Goal: Task Accomplishment & Management: Manage account settings

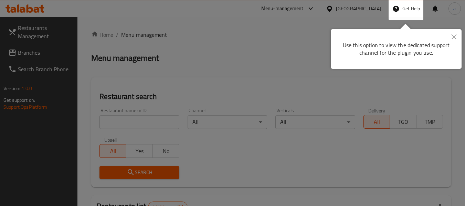
drag, startPoint x: 455, startPoint y: 38, endPoint x: 436, endPoint y: 40, distance: 18.6
click at [455, 38] on icon "Close" at bounding box center [453, 36] width 5 height 5
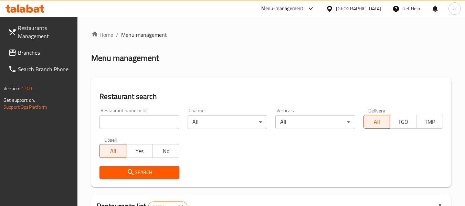
click at [369, 10] on div "[GEOGRAPHIC_DATA]" at bounding box center [358, 9] width 45 height 8
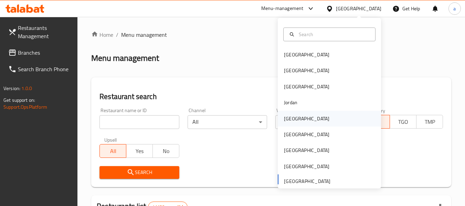
click at [298, 114] on div "Kuwait" at bounding box center [306, 119] width 56 height 16
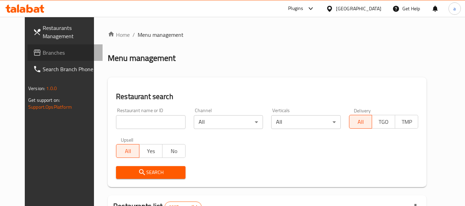
click at [43, 51] on span "Branches" at bounding box center [70, 52] width 54 height 8
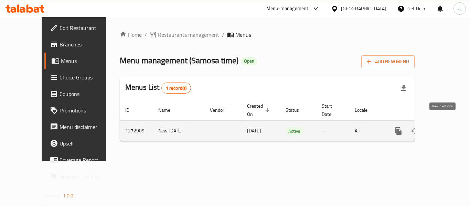
click at [444, 127] on icon "enhanced table" at bounding box center [448, 131] width 8 height 8
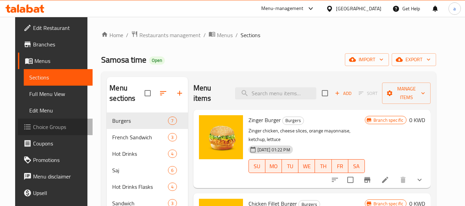
click at [50, 125] on span "Choice Groups" at bounding box center [60, 127] width 54 height 8
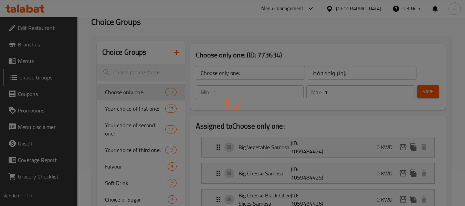
scroll to position [69, 0]
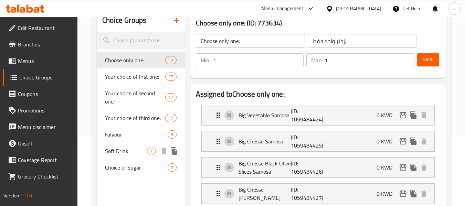
click at [123, 152] on span "Soft Drink" at bounding box center [126, 151] width 42 height 8
type input "Soft Drink"
type input "مشروب غازي"
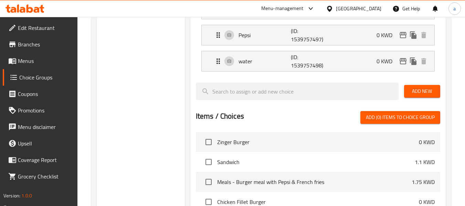
scroll to position [310, 0]
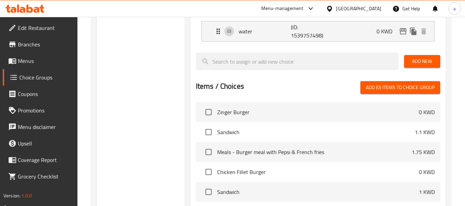
click at [377, 11] on div "[GEOGRAPHIC_DATA]" at bounding box center [358, 9] width 45 height 8
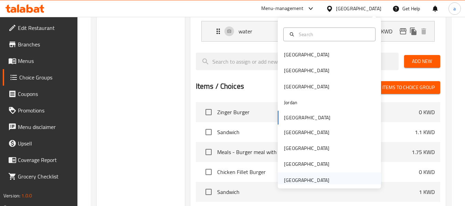
click at [306, 180] on div "[GEOGRAPHIC_DATA]" at bounding box center [306, 180] width 45 height 8
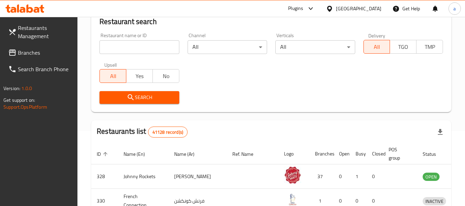
scroll to position [310, 0]
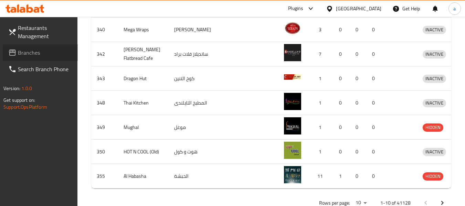
click at [41, 54] on span "Branches" at bounding box center [45, 52] width 54 height 8
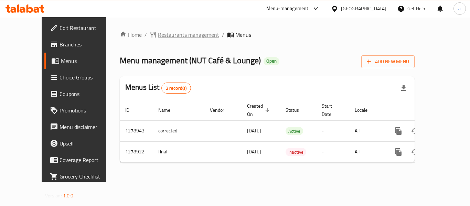
click at [158, 37] on span "Restaurants management" at bounding box center [188, 35] width 61 height 8
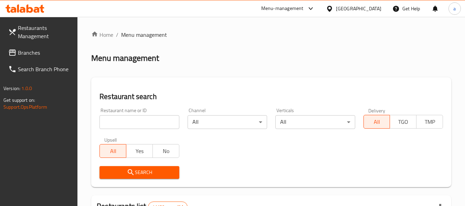
click at [43, 53] on span "Branches" at bounding box center [45, 52] width 54 height 8
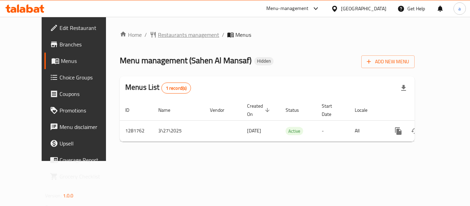
click at [158, 35] on span "Restaurants management" at bounding box center [188, 35] width 61 height 8
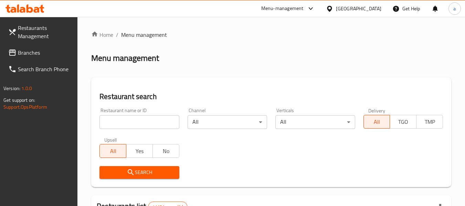
drag, startPoint x: 57, startPoint y: 40, endPoint x: 52, endPoint y: 42, distance: 5.4
click at [57, 40] on span "Restaurants Management" at bounding box center [45, 32] width 54 height 17
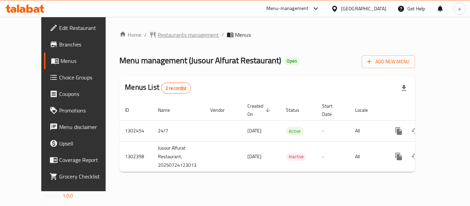
click at [158, 34] on span "Restaurants management" at bounding box center [188, 35] width 61 height 8
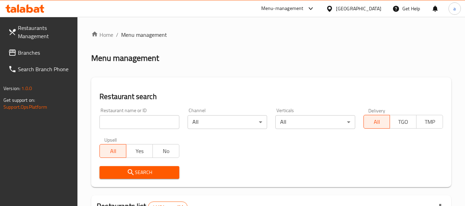
click at [24, 57] on span "Branches" at bounding box center [45, 52] width 54 height 8
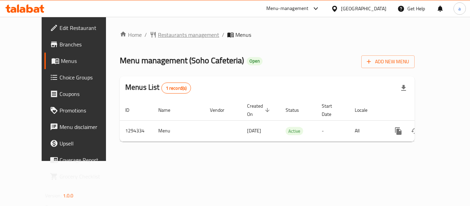
click at [158, 34] on span "Restaurants management" at bounding box center [188, 35] width 61 height 8
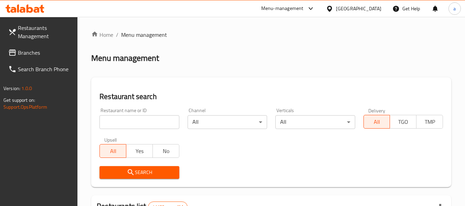
click at [24, 51] on span "Branches" at bounding box center [45, 52] width 54 height 8
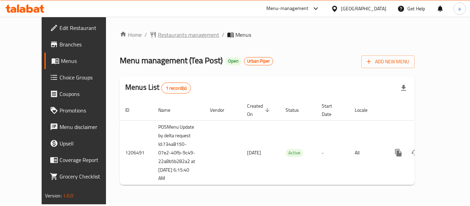
click at [162, 34] on span "Restaurants management" at bounding box center [188, 35] width 61 height 8
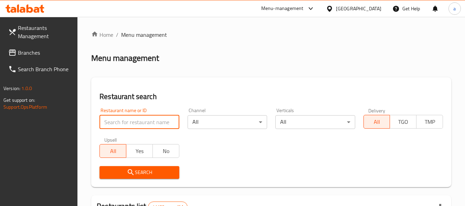
click at [145, 126] on input "search" at bounding box center [138, 122] width 79 height 14
paste input "670410"
type input "670410"
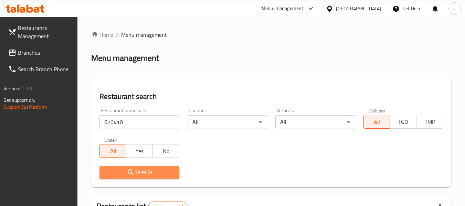
click at [135, 173] on span "Search" at bounding box center [139, 172] width 68 height 9
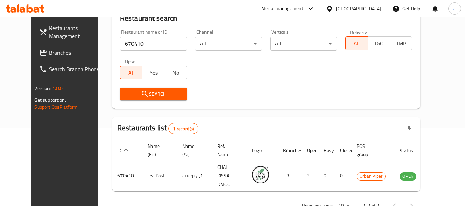
scroll to position [95, 0]
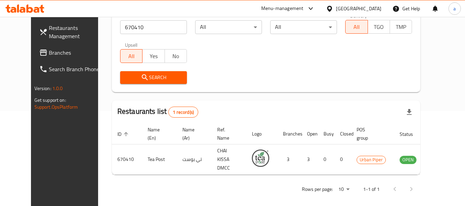
click at [49, 49] on span "Branches" at bounding box center [76, 52] width 54 height 8
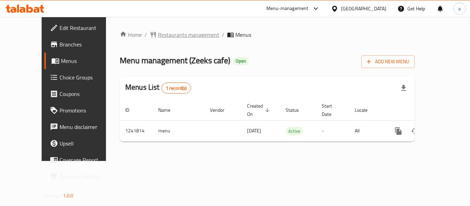
click at [158, 34] on span "Restaurants management" at bounding box center [188, 35] width 61 height 8
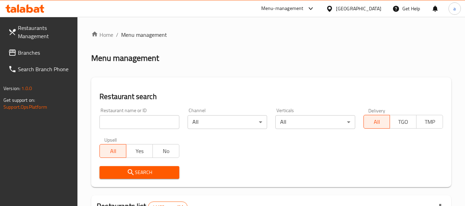
click at [55, 50] on span "Branches" at bounding box center [45, 52] width 54 height 8
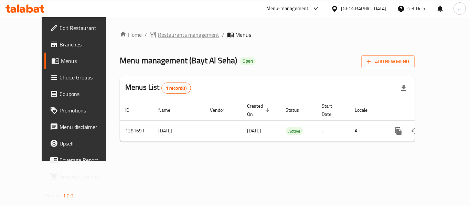
click at [158, 32] on span "Restaurants management" at bounding box center [188, 35] width 61 height 8
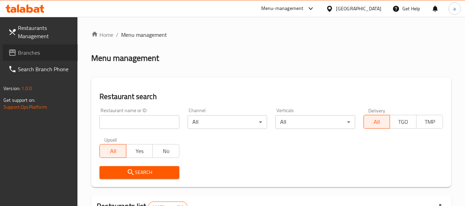
click at [40, 53] on span "Branches" at bounding box center [45, 52] width 54 height 8
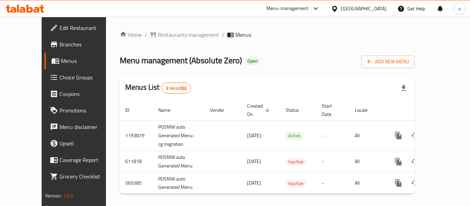
click at [356, 9] on div "[GEOGRAPHIC_DATA]" at bounding box center [363, 9] width 45 height 8
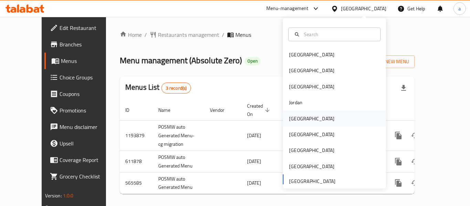
click at [295, 121] on div "[GEOGRAPHIC_DATA]" at bounding box center [311, 119] width 45 height 8
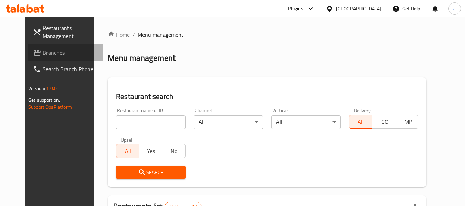
click at [43, 52] on span "Branches" at bounding box center [70, 52] width 54 height 8
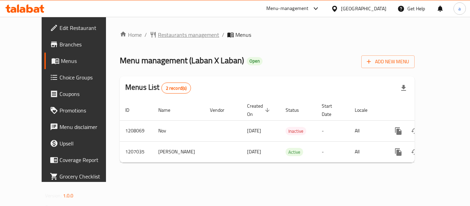
click at [166, 35] on span "Restaurants management" at bounding box center [188, 35] width 61 height 8
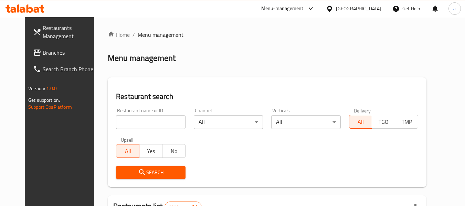
click at [43, 48] on span "Branches" at bounding box center [70, 52] width 54 height 8
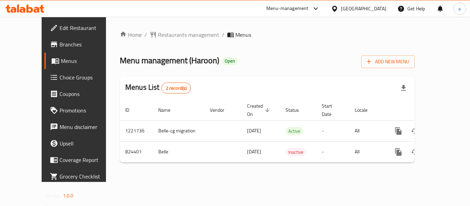
click at [341, 10] on div at bounding box center [336, 9] width 10 height 8
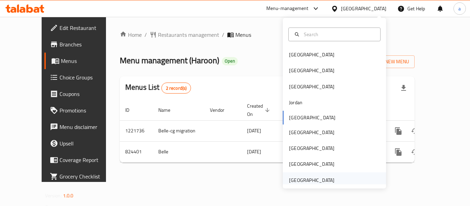
click at [314, 179] on div "[GEOGRAPHIC_DATA]" at bounding box center [311, 180] width 45 height 8
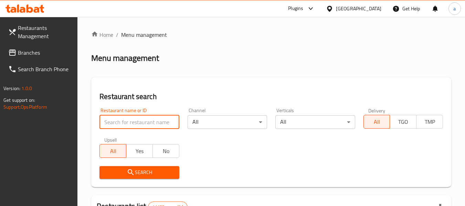
click at [154, 120] on input "search" at bounding box center [138, 122] width 79 height 14
paste input "769397"
type input "769397"
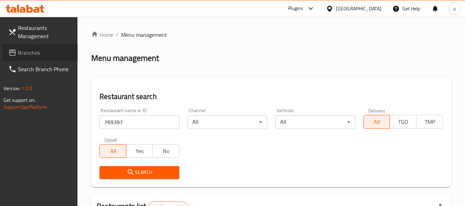
click at [43, 50] on span "Branches" at bounding box center [45, 52] width 54 height 8
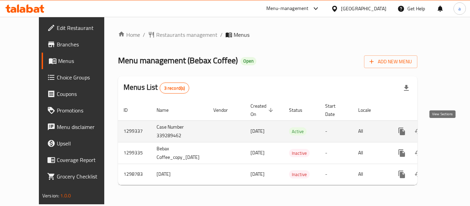
click at [447, 129] on icon "enhanced table" at bounding box center [451, 131] width 8 height 8
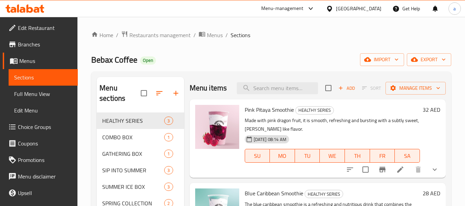
click at [28, 123] on span "Choice Groups" at bounding box center [45, 127] width 54 height 8
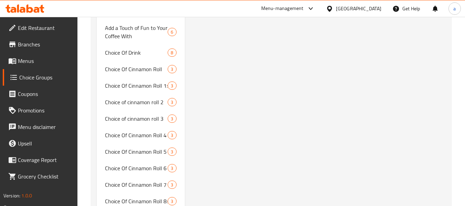
scroll to position [1117, 0]
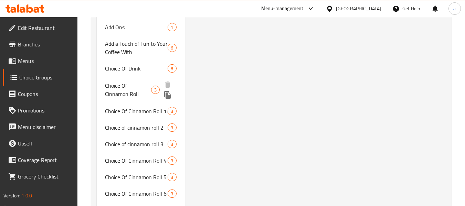
click at [131, 87] on span "Choice Of Cinnamon Roll" at bounding box center [128, 90] width 46 height 17
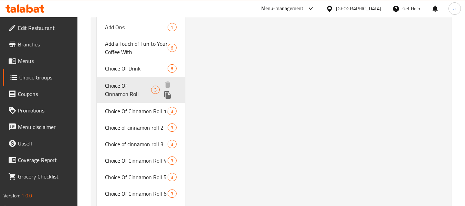
type input "Choice Of Cinnamon Roll"
type input "اختيار لفائف قرفة"
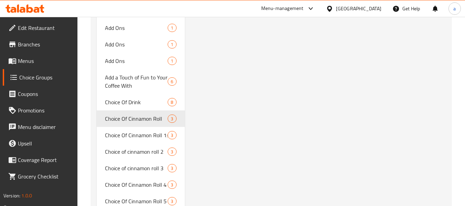
scroll to position [1083, 0]
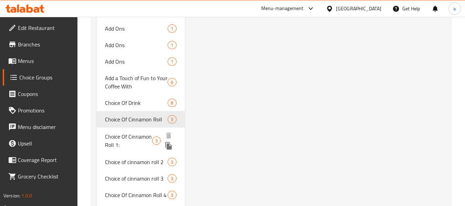
click at [133, 138] on span "Choice Of Cinnamon Roll 1:" at bounding box center [128, 140] width 47 height 17
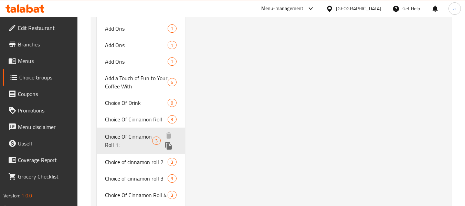
type input "Choice Of Cinnamon Roll 1:"
type input "اختيار لفائف القرفة 1:"
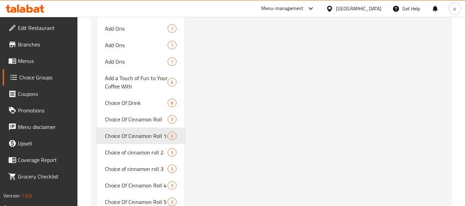
scroll to position [1104, 0]
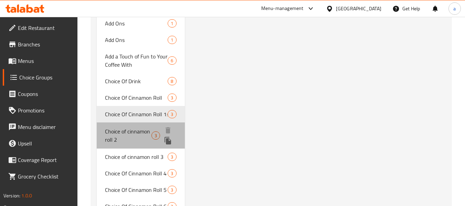
click at [126, 134] on span "Choice of cinnamon roll 2" at bounding box center [128, 135] width 46 height 17
type input "Choice of cinnamon roll 2"
type input "اختيار لفائف قرفة 2"
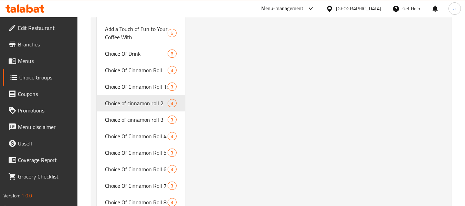
scroll to position [1169, 0]
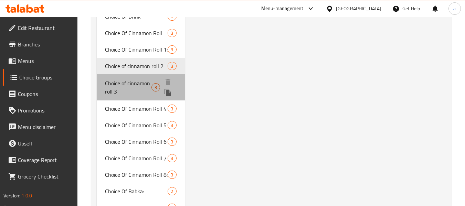
click at [149, 80] on span "Choice of cinnamon roll 3" at bounding box center [128, 87] width 46 height 17
type input "Choice of cinnamon roll 3"
type input "اختيار لفائف القرفة 3"
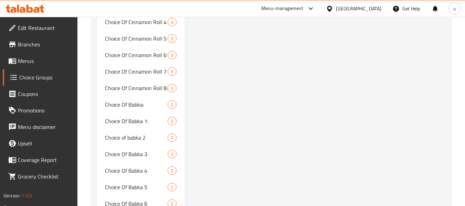
scroll to position [1234, 0]
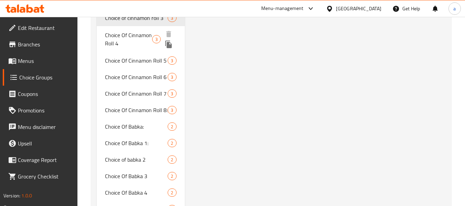
click at [142, 33] on span "Choice Of Cinnamon Roll 4" at bounding box center [128, 39] width 47 height 17
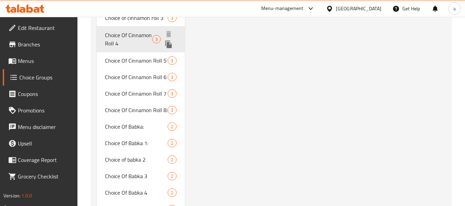
type input "Choice Of Cinnamon Roll 4"
type input "اختيار لفائف قرفة 4"
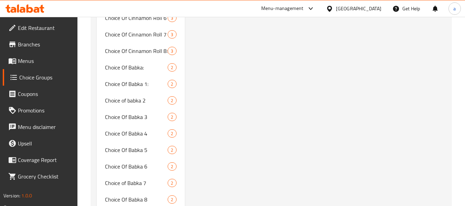
scroll to position [1157, 0]
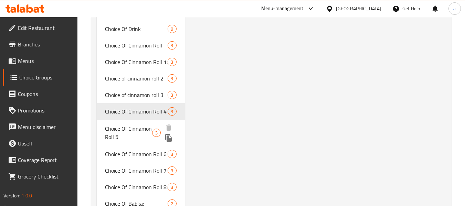
click at [150, 127] on span "Choice Of Cinnamon Roll 5" at bounding box center [128, 133] width 47 height 17
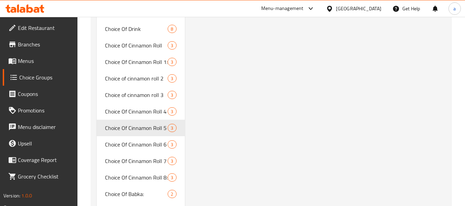
type input "Choice Of Cinnamon Roll 5"
type input "اختيار لفائف قرفة 5"
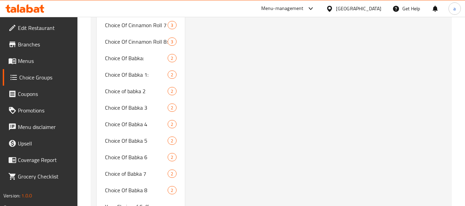
scroll to position [1092, 0]
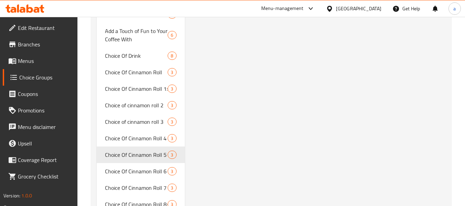
scroll to position [1161, 0]
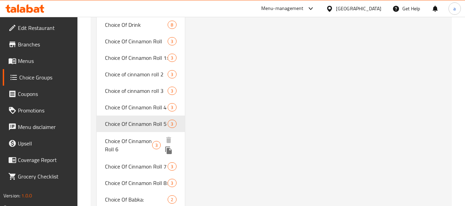
click at [136, 143] on span "Choice Of Cinnamon Roll 6" at bounding box center [128, 145] width 47 height 17
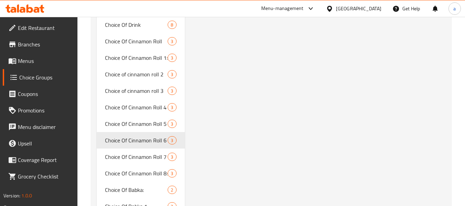
type input "Choice Of Cinnamon Roll 6"
type input "اختيار لفائف القرفة 6"
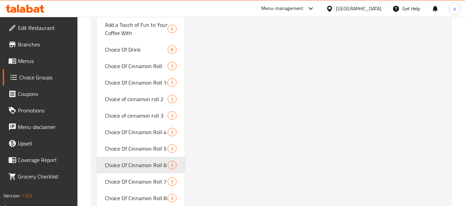
scroll to position [1226, 0]
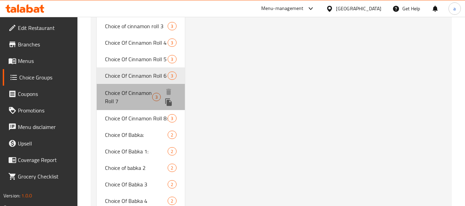
click at [140, 96] on span "Choice Of Cinnamon Roll 7" at bounding box center [128, 97] width 47 height 17
type input "Choice Of Cinnamon Roll 7"
type input "اختيار لفائف القرفة 7"
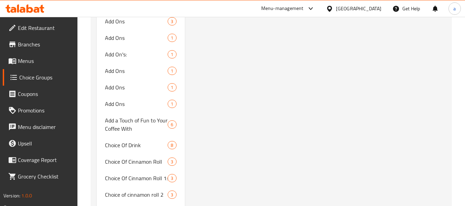
scroll to position [1047, 0]
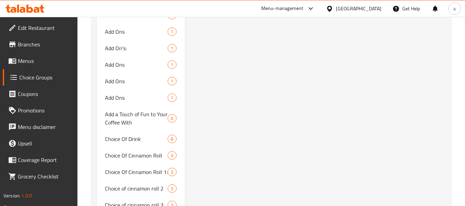
click at [349, 7] on div "United Arab Emirates" at bounding box center [358, 9] width 45 height 8
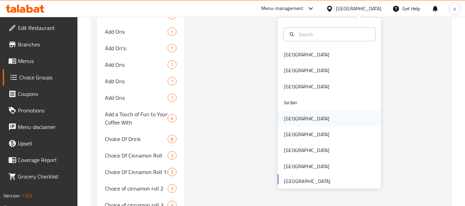
click at [290, 121] on div "Kuwait" at bounding box center [306, 119] width 45 height 8
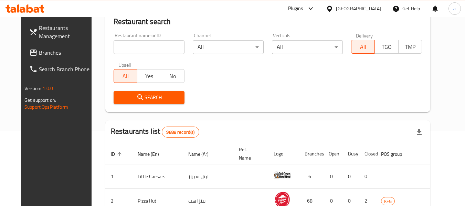
scroll to position [315, 0]
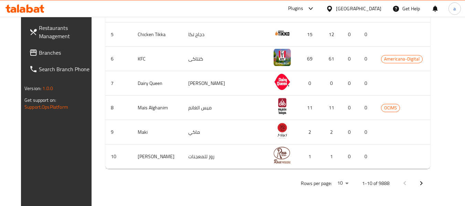
click at [39, 52] on span "Branches" at bounding box center [66, 52] width 54 height 8
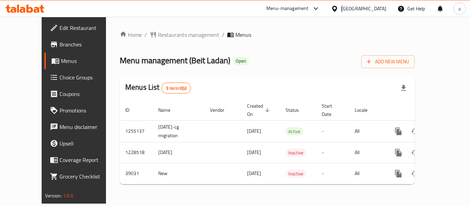
click at [373, 14] on div "[GEOGRAPHIC_DATA]" at bounding box center [358, 8] width 66 height 17
click at [341, 6] on div at bounding box center [336, 9] width 10 height 8
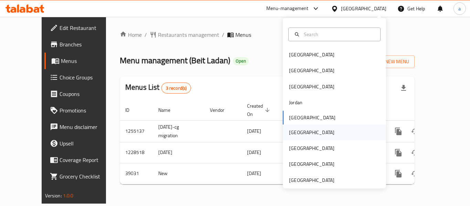
click at [297, 128] on div "[GEOGRAPHIC_DATA]" at bounding box center [311, 133] width 56 height 16
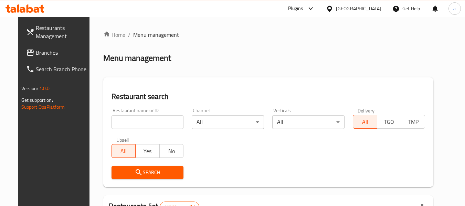
click at [52, 56] on span "Branches" at bounding box center [63, 52] width 54 height 8
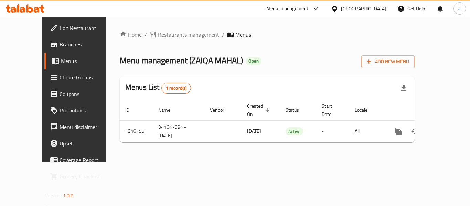
click at [376, 9] on div "[GEOGRAPHIC_DATA]" at bounding box center [363, 9] width 45 height 8
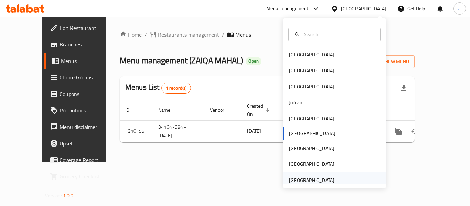
click at [318, 178] on div "[GEOGRAPHIC_DATA]" at bounding box center [311, 180] width 45 height 8
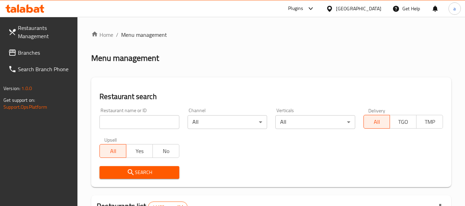
click at [39, 52] on span "Branches" at bounding box center [45, 52] width 54 height 8
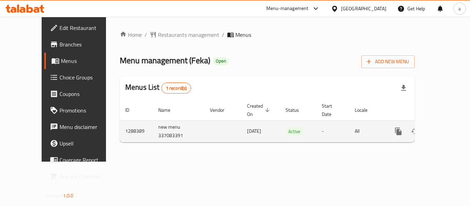
click at [444, 127] on icon "enhanced table" at bounding box center [448, 131] width 8 height 8
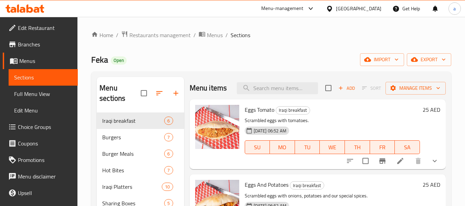
click at [44, 128] on span "Choice Groups" at bounding box center [45, 127] width 54 height 8
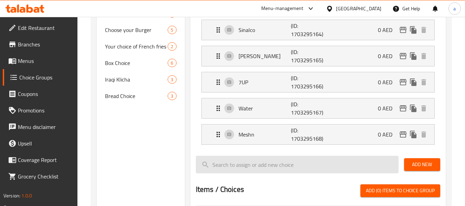
scroll to position [69, 0]
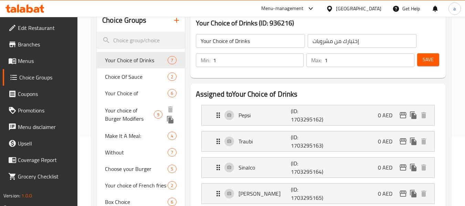
click at [121, 117] on span "Your choice of Burger Modifiers" at bounding box center [129, 114] width 49 height 17
type input "Your choice of Burger Modifiers"
type input "اختيارك من إضافات البرجر"
type input "0"
type input "9"
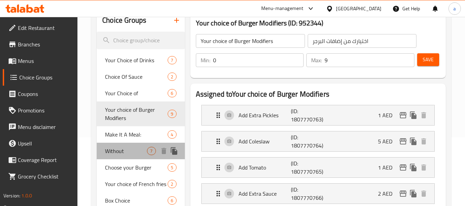
click at [108, 150] on span "Without" at bounding box center [126, 151] width 42 height 8
type input "Without"
type input "بدون"
type input "7"
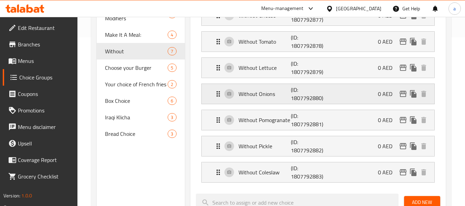
scroll to position [172, 0]
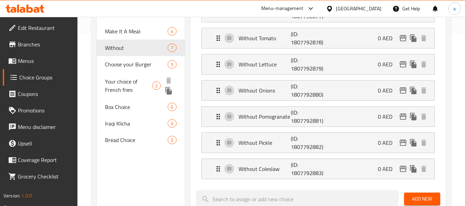
click at [131, 79] on span "Your choice of French fries" at bounding box center [128, 85] width 47 height 17
type input "Your choice of French fries"
type input "اختيارك من البطاطس المقلية"
type input "1"
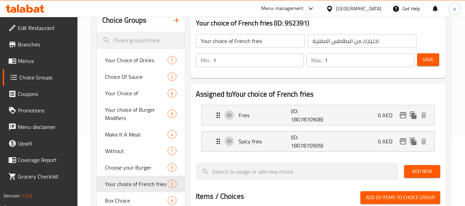
scroll to position [206, 0]
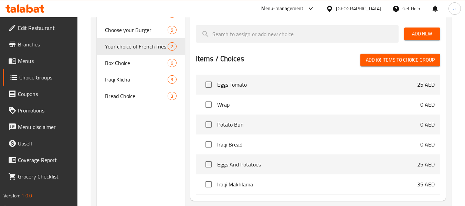
click at [362, 9] on div "[GEOGRAPHIC_DATA]" at bounding box center [358, 9] width 45 height 8
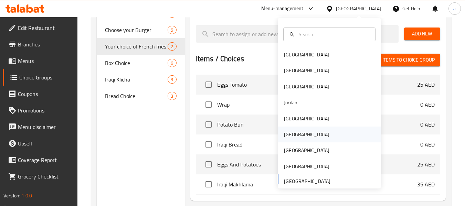
click at [292, 138] on div "[GEOGRAPHIC_DATA]" at bounding box center [306, 135] width 56 height 16
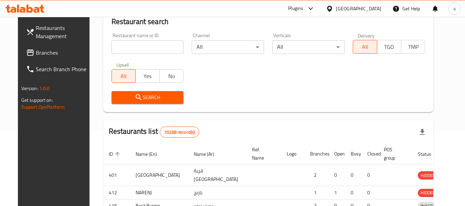
scroll to position [206, 0]
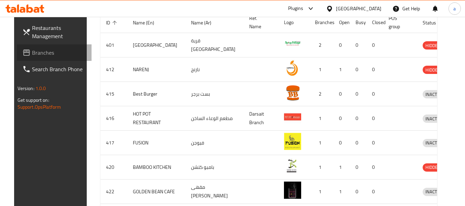
click at [43, 53] on span "Branches" at bounding box center [59, 52] width 54 height 8
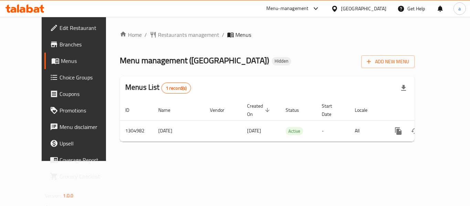
click at [337, 8] on icon at bounding box center [334, 9] width 5 height 6
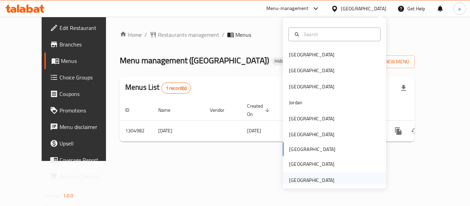
click at [335, 181] on div "[GEOGRAPHIC_DATA]" at bounding box center [334, 180] width 103 height 16
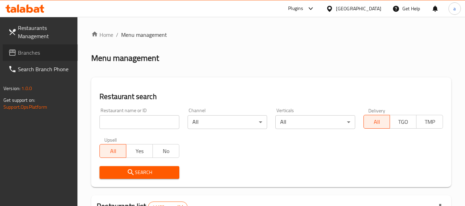
click at [39, 46] on link "Branches" at bounding box center [40, 52] width 75 height 17
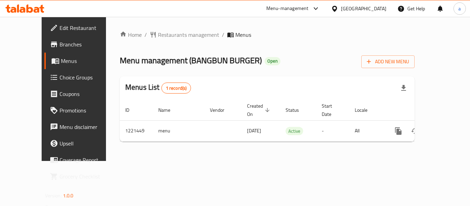
click at [337, 7] on icon at bounding box center [334, 9] width 5 height 6
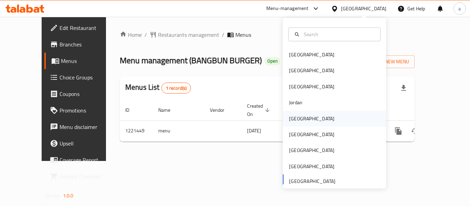
click at [310, 119] on div "[GEOGRAPHIC_DATA]" at bounding box center [334, 119] width 103 height 16
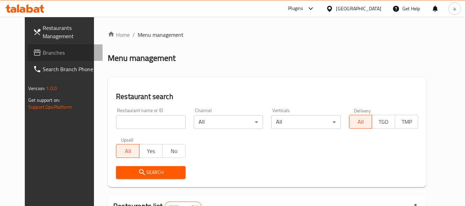
click at [43, 49] on span "Branches" at bounding box center [70, 52] width 54 height 8
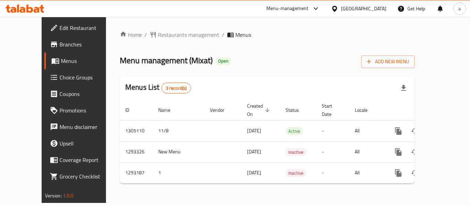
click at [380, 5] on div "[GEOGRAPHIC_DATA]" at bounding box center [363, 9] width 45 height 8
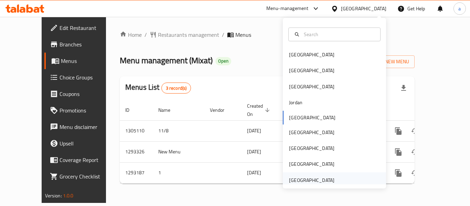
click at [309, 183] on div "[GEOGRAPHIC_DATA]" at bounding box center [311, 180] width 45 height 8
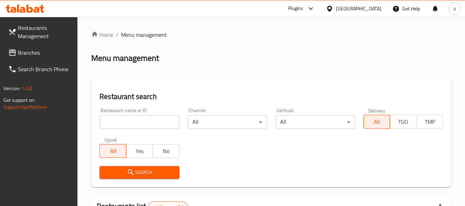
click at [38, 58] on link "Branches" at bounding box center [40, 52] width 75 height 17
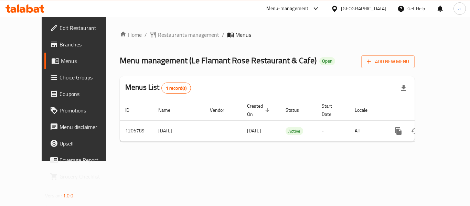
click at [144, 32] on li "/" at bounding box center [145, 35] width 2 height 8
click at [158, 35] on span "Restaurants management" at bounding box center [188, 35] width 61 height 8
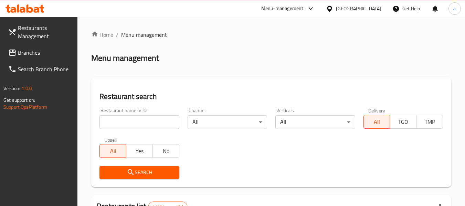
click at [47, 51] on span "Branches" at bounding box center [45, 52] width 54 height 8
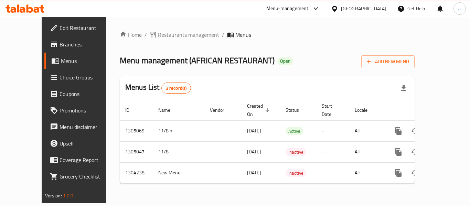
click at [372, 10] on div "[GEOGRAPHIC_DATA]" at bounding box center [363, 9] width 45 height 8
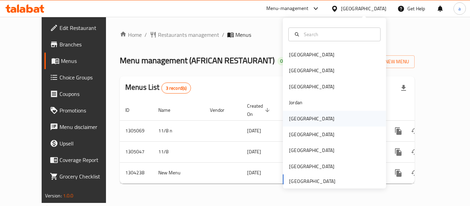
click at [292, 114] on div "[GEOGRAPHIC_DATA]" at bounding box center [311, 119] width 56 height 16
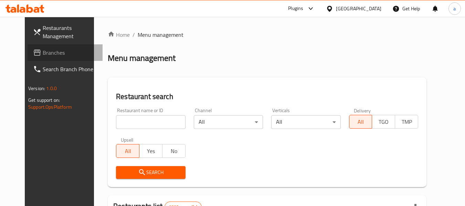
click at [43, 52] on span "Branches" at bounding box center [70, 52] width 54 height 8
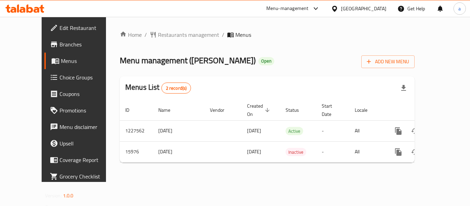
click at [379, 6] on div "[GEOGRAPHIC_DATA]" at bounding box center [363, 9] width 45 height 8
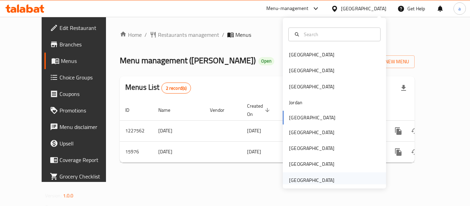
click at [321, 179] on div "[GEOGRAPHIC_DATA]" at bounding box center [311, 180] width 45 height 8
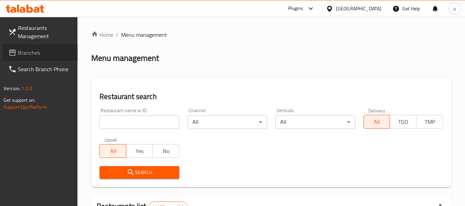
click at [43, 48] on link "Branches" at bounding box center [40, 52] width 75 height 17
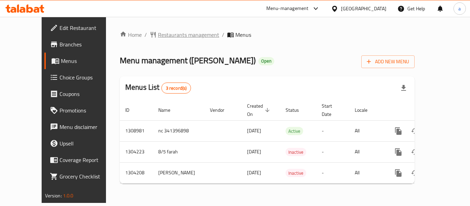
click at [158, 33] on span "Restaurants management" at bounding box center [188, 35] width 61 height 8
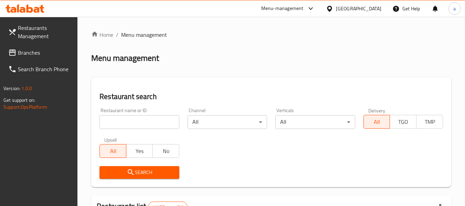
click at [31, 40] on span "Restaurants Management" at bounding box center [45, 32] width 54 height 17
click at [36, 54] on span "Branches" at bounding box center [45, 52] width 54 height 8
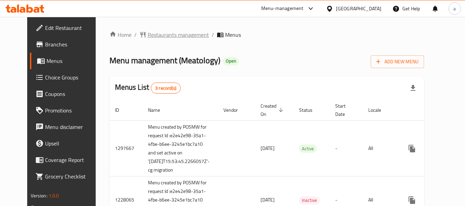
click at [148, 35] on span "Restaurants management" at bounding box center [178, 35] width 61 height 8
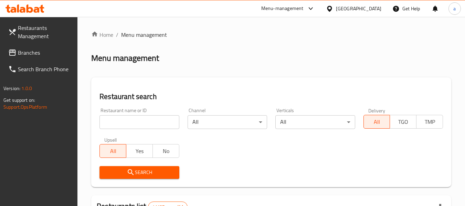
click at [120, 126] on input "search" at bounding box center [138, 122] width 79 height 14
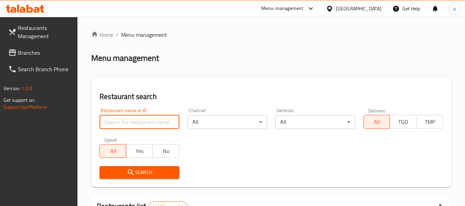
paste input "647537"
type input "647537"
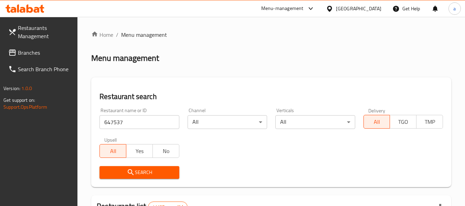
click at [129, 169] on icon "submit" at bounding box center [131, 172] width 8 height 8
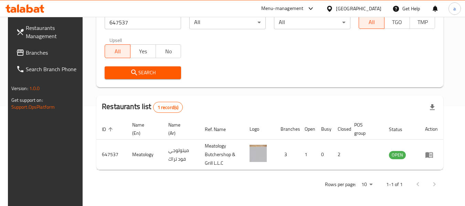
scroll to position [101, 0]
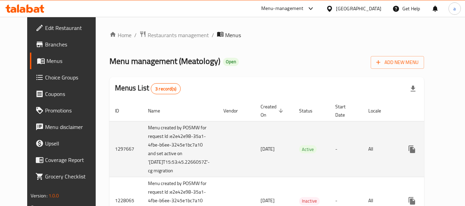
click at [458, 152] on icon "enhanced table" at bounding box center [461, 149] width 6 height 6
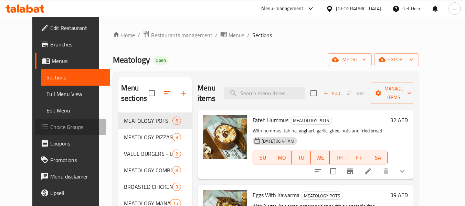
click at [50, 127] on span "Choice Groups" at bounding box center [77, 127] width 54 height 8
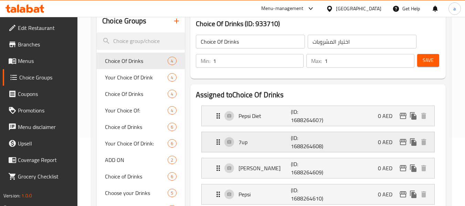
scroll to position [69, 0]
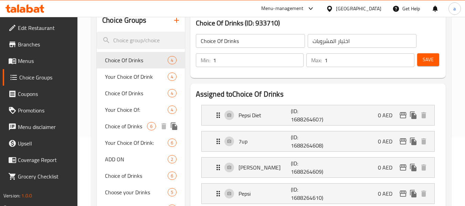
click at [119, 129] on span "Choice of Drinks" at bounding box center [126, 126] width 42 height 8
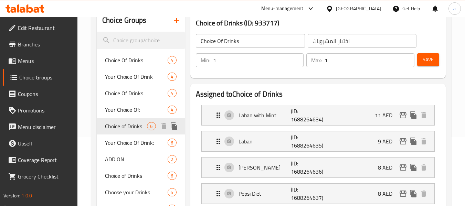
type input "Choice of Drinks"
type input "خيار من مشروبات"
type input "0"
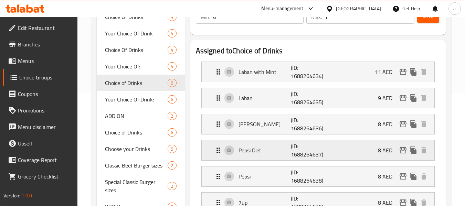
scroll to position [103, 0]
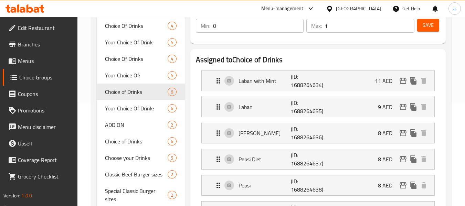
click at [350, 11] on div "[GEOGRAPHIC_DATA]" at bounding box center [358, 9] width 45 height 8
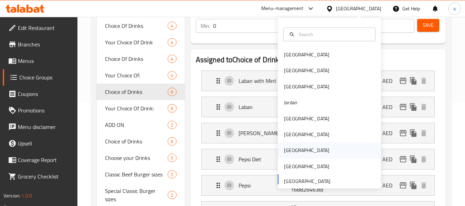
click at [287, 145] on div "[GEOGRAPHIC_DATA]" at bounding box center [306, 150] width 56 height 16
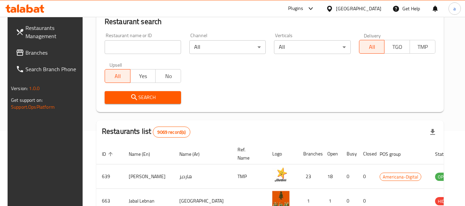
scroll to position [103, 0]
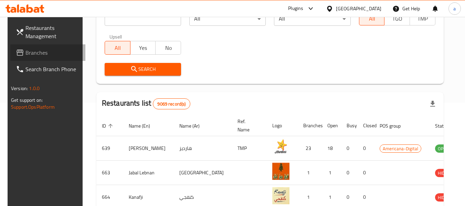
click at [45, 58] on link "Branches" at bounding box center [47, 52] width 75 height 17
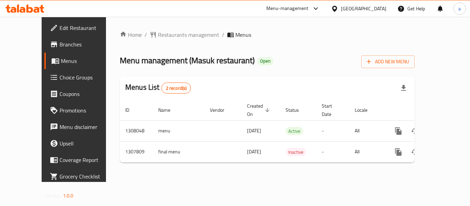
click at [375, 7] on div "[GEOGRAPHIC_DATA]" at bounding box center [363, 9] width 45 height 8
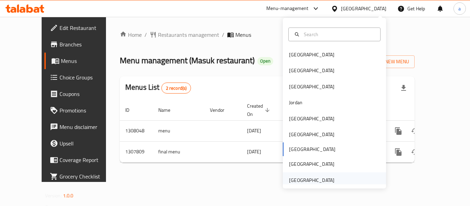
click at [333, 180] on div "[GEOGRAPHIC_DATA]" at bounding box center [311, 180] width 56 height 16
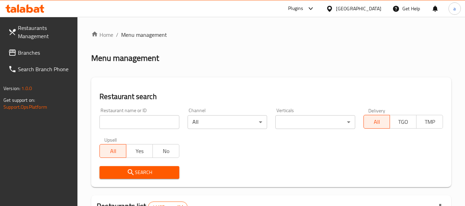
click at [35, 52] on span "Branches" at bounding box center [45, 52] width 54 height 8
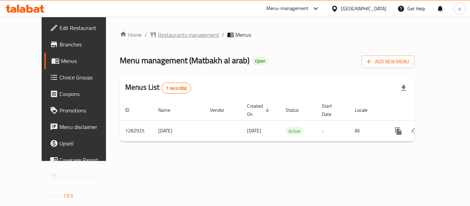
click at [150, 35] on span "breadcrumb" at bounding box center [154, 34] width 8 height 7
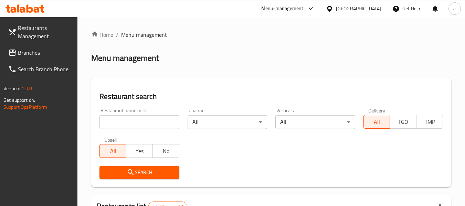
click at [359, 9] on div "[GEOGRAPHIC_DATA]" at bounding box center [358, 9] width 45 height 8
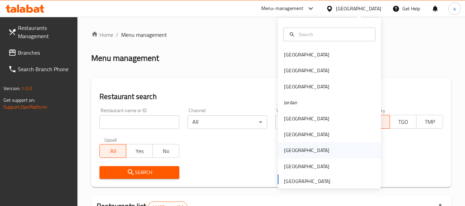
click at [294, 146] on div "[GEOGRAPHIC_DATA]" at bounding box center [306, 150] width 56 height 16
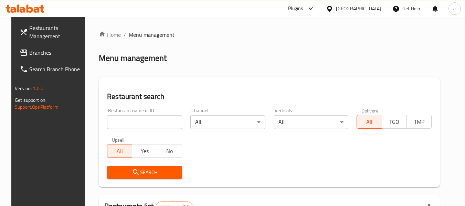
click at [37, 46] on link "Branches" at bounding box center [51, 52] width 75 height 17
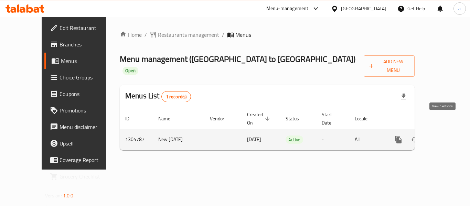
click at [444, 136] on icon "enhanced table" at bounding box center [448, 140] width 8 height 8
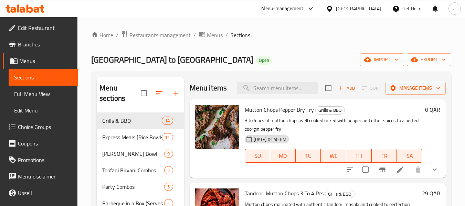
click at [35, 123] on span "Choice Groups" at bounding box center [45, 127] width 54 height 8
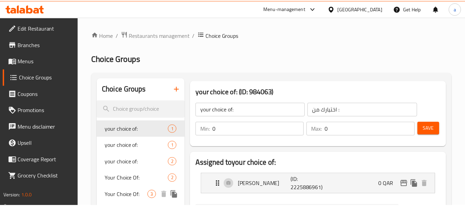
scroll to position [103, 0]
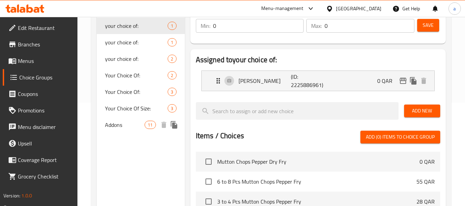
click at [126, 130] on div "Addons 11" at bounding box center [141, 125] width 88 height 17
type input "Addons"
type input "الإضافات"
type input "11"
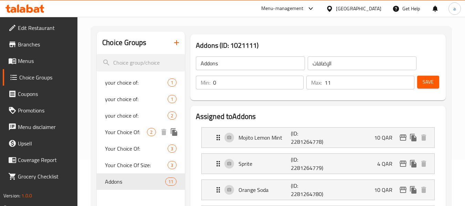
scroll to position [34, 0]
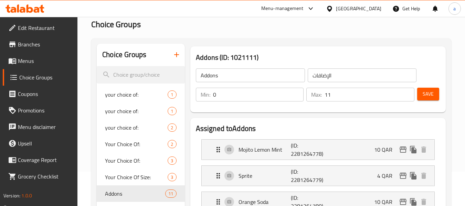
click at [374, 8] on div "[GEOGRAPHIC_DATA]" at bounding box center [358, 9] width 45 height 8
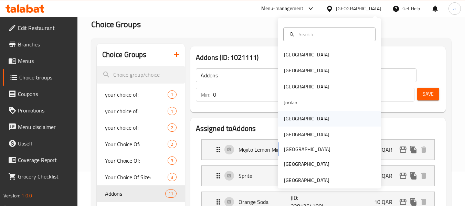
click at [309, 118] on div "[GEOGRAPHIC_DATA]" at bounding box center [329, 119] width 103 height 16
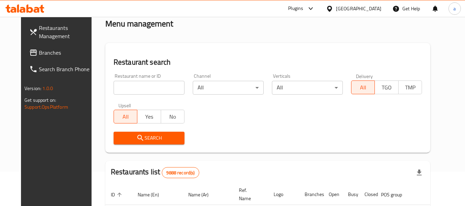
click at [39, 54] on span "Branches" at bounding box center [66, 52] width 54 height 8
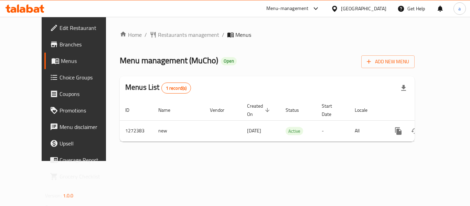
click at [375, 9] on div "[GEOGRAPHIC_DATA]" at bounding box center [363, 9] width 45 height 8
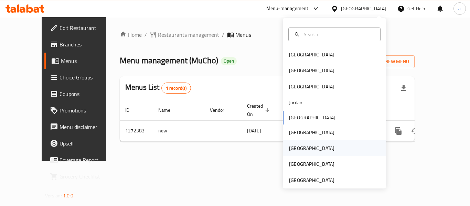
click at [289, 150] on div "[GEOGRAPHIC_DATA]" at bounding box center [311, 148] width 45 height 8
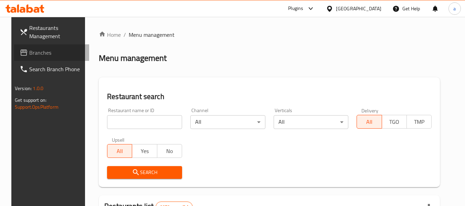
click at [29, 50] on span "Branches" at bounding box center [56, 52] width 54 height 8
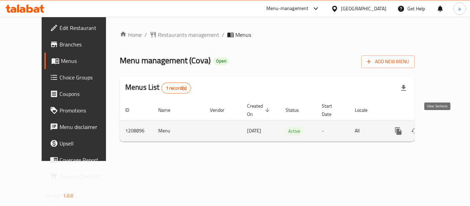
click at [445, 128] on icon "enhanced table" at bounding box center [448, 131] width 6 height 6
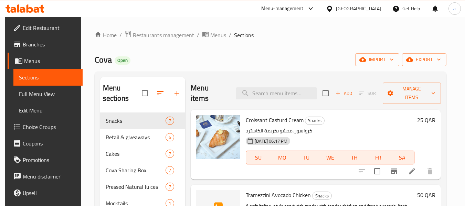
click at [36, 131] on span "Choice Groups" at bounding box center [50, 127] width 54 height 8
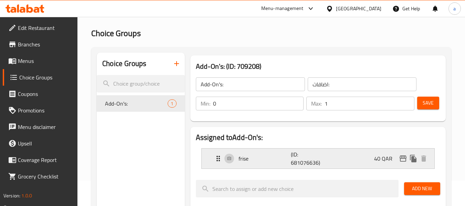
scroll to position [34, 0]
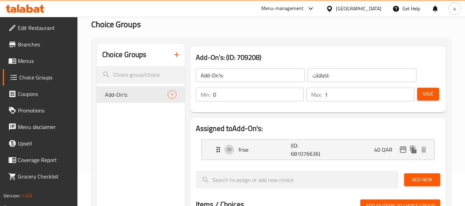
click at [333, 9] on icon at bounding box center [329, 8] width 7 height 7
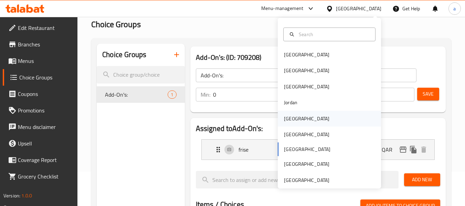
click at [284, 118] on div "[GEOGRAPHIC_DATA]" at bounding box center [306, 119] width 45 height 8
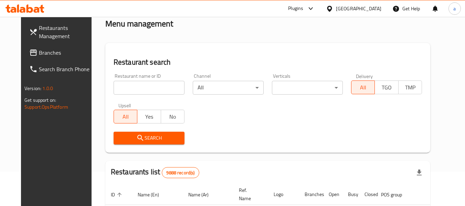
click at [39, 49] on span "Branches" at bounding box center [66, 52] width 54 height 8
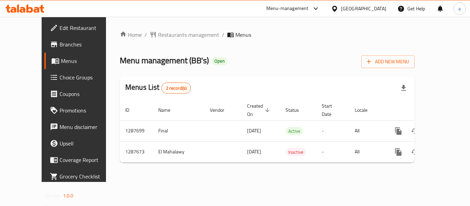
click at [341, 6] on div at bounding box center [336, 9] width 10 height 8
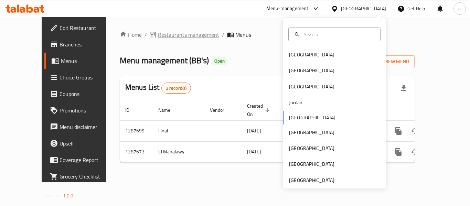
click at [169, 32] on span "Restaurants management" at bounding box center [188, 35] width 61 height 8
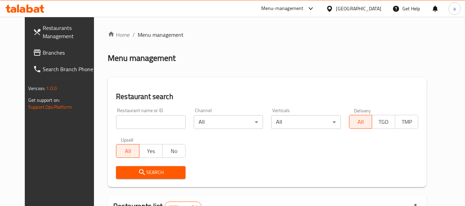
click at [45, 53] on span "Branches" at bounding box center [70, 52] width 54 height 8
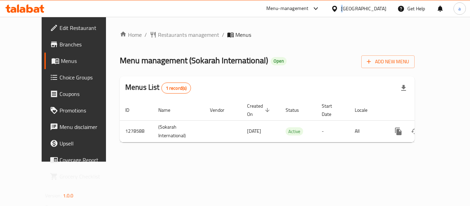
click at [372, 7] on div "[GEOGRAPHIC_DATA]" at bounding box center [363, 9] width 45 height 8
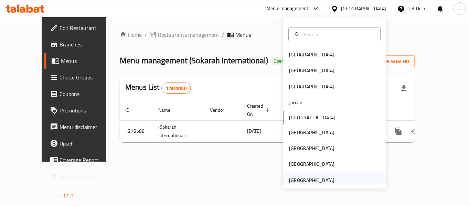
click at [303, 179] on div "[GEOGRAPHIC_DATA]" at bounding box center [311, 180] width 45 height 8
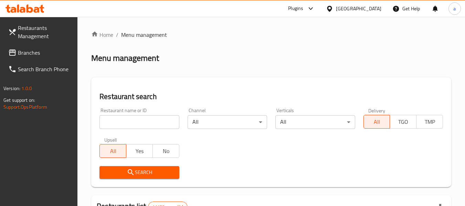
click at [42, 49] on span "Branches" at bounding box center [45, 52] width 54 height 8
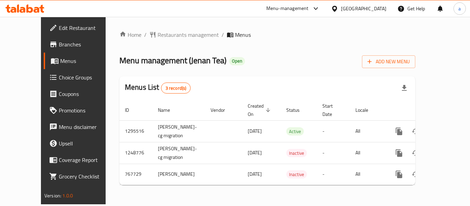
click at [377, 7] on div "[GEOGRAPHIC_DATA]" at bounding box center [363, 9] width 45 height 8
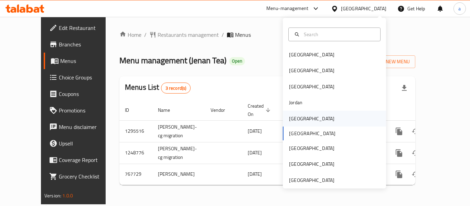
click at [310, 121] on div "[GEOGRAPHIC_DATA]" at bounding box center [334, 119] width 103 height 16
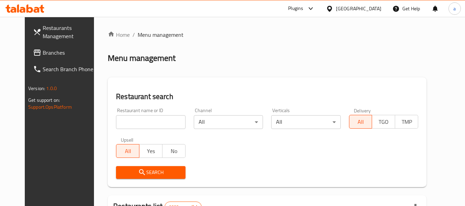
click at [54, 51] on span "Branches" at bounding box center [70, 52] width 54 height 8
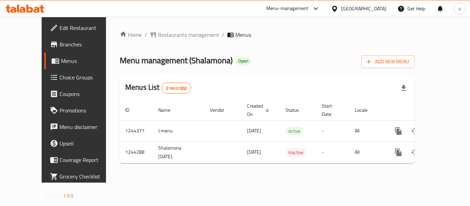
click at [378, 8] on div "[GEOGRAPHIC_DATA]" at bounding box center [363, 9] width 45 height 8
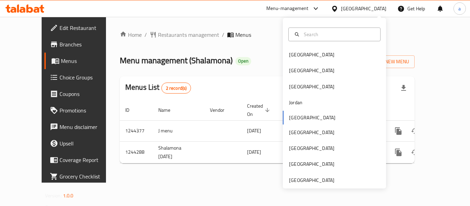
click at [247, 31] on ol "Home / Restaurants management / Menus" at bounding box center [267, 35] width 295 height 8
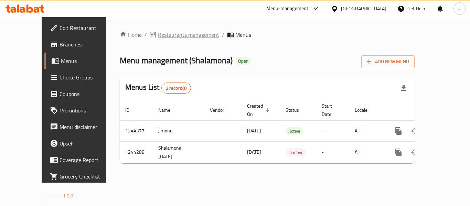
click at [158, 37] on span "Restaurants management" at bounding box center [188, 35] width 61 height 8
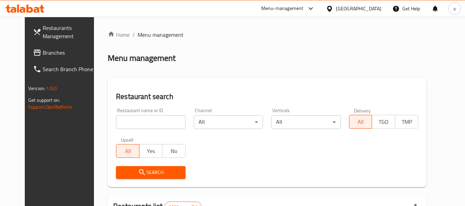
click at [43, 50] on span "Branches" at bounding box center [70, 52] width 54 height 8
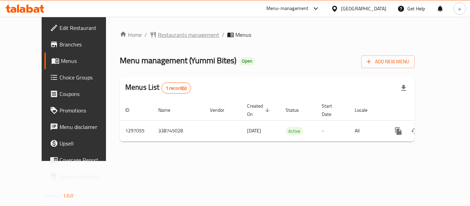
click at [166, 34] on span "Restaurants management" at bounding box center [188, 35] width 61 height 8
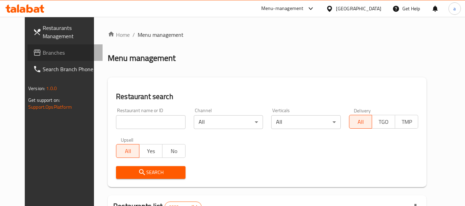
click at [43, 53] on span "Branches" at bounding box center [70, 52] width 54 height 8
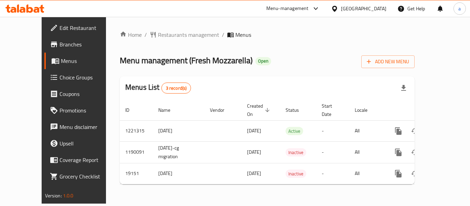
click at [338, 12] on icon at bounding box center [334, 8] width 7 height 7
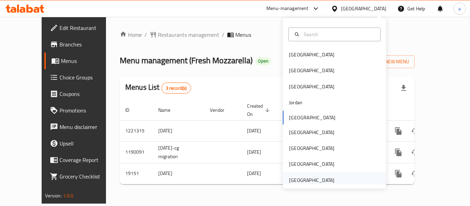
click at [313, 182] on div "[GEOGRAPHIC_DATA]" at bounding box center [311, 180] width 45 height 8
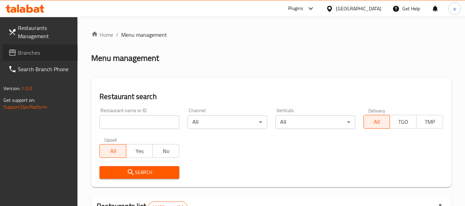
click at [50, 51] on span "Branches" at bounding box center [45, 52] width 54 height 8
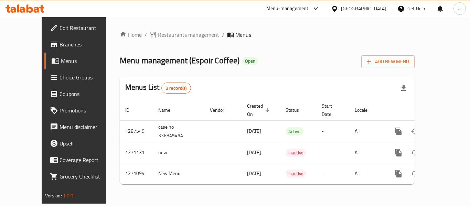
click at [356, 11] on div "[GEOGRAPHIC_DATA]" at bounding box center [363, 9] width 45 height 8
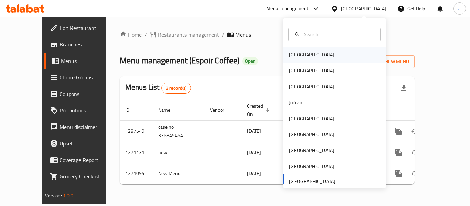
click at [307, 55] on div "[GEOGRAPHIC_DATA]" at bounding box center [334, 55] width 103 height 16
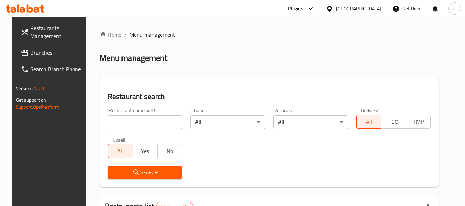
click at [50, 46] on link "Branches" at bounding box center [52, 52] width 75 height 17
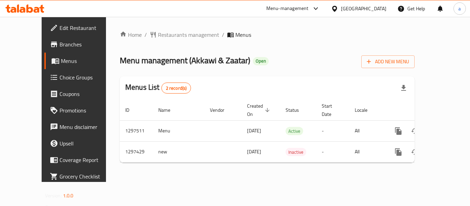
click at [377, 8] on div "[GEOGRAPHIC_DATA]" at bounding box center [363, 9] width 45 height 8
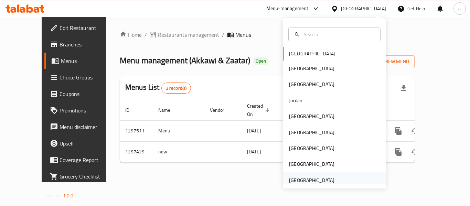
click at [301, 175] on div "[GEOGRAPHIC_DATA]" at bounding box center [311, 180] width 56 height 16
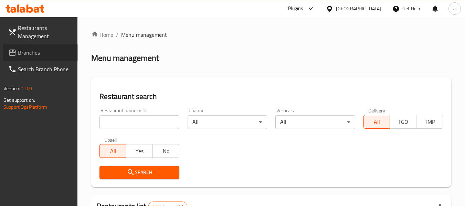
click at [44, 51] on span "Branches" at bounding box center [45, 52] width 54 height 8
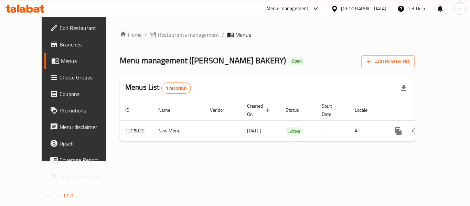
click at [354, 10] on div "[GEOGRAPHIC_DATA]" at bounding box center [363, 9] width 45 height 8
click at [158, 36] on span "Restaurants management" at bounding box center [188, 35] width 61 height 8
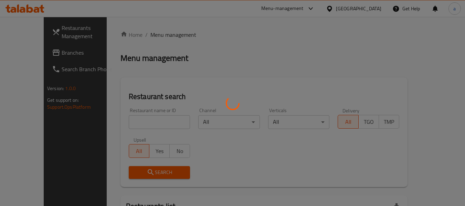
click at [43, 52] on div at bounding box center [232, 103] width 465 height 206
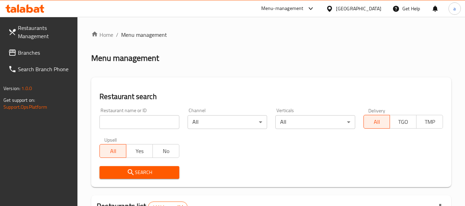
click at [25, 54] on span "Branches" at bounding box center [45, 52] width 54 height 8
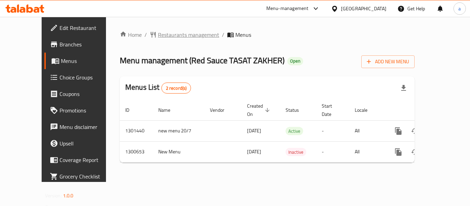
click at [151, 36] on icon "breadcrumb" at bounding box center [153, 35] width 5 height 6
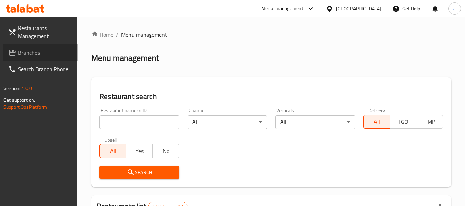
click at [35, 48] on span "Branches" at bounding box center [45, 52] width 54 height 8
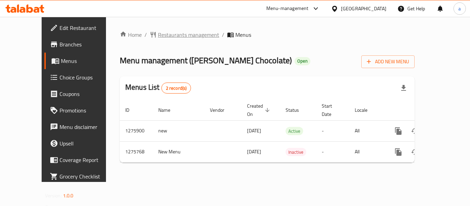
click at [158, 33] on span "Restaurants management" at bounding box center [188, 35] width 61 height 8
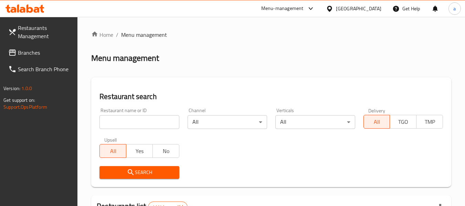
click at [62, 56] on span "Branches" at bounding box center [45, 52] width 54 height 8
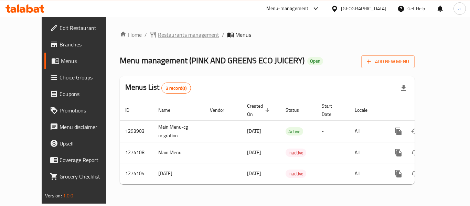
click at [158, 38] on span "Restaurants management" at bounding box center [188, 35] width 61 height 8
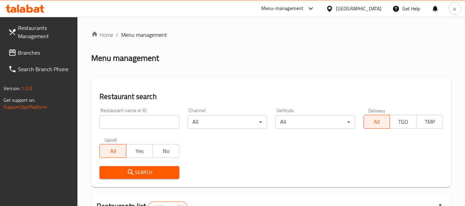
click at [24, 51] on span "Branches" at bounding box center [45, 52] width 54 height 8
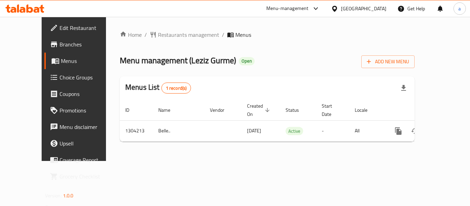
click at [367, 9] on div "[GEOGRAPHIC_DATA]" at bounding box center [363, 9] width 45 height 8
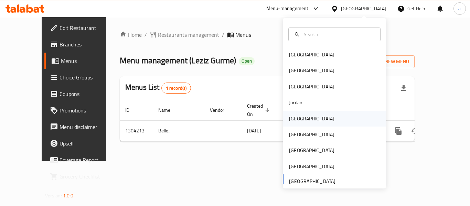
click at [300, 115] on div "[GEOGRAPHIC_DATA]" at bounding box center [311, 119] width 56 height 16
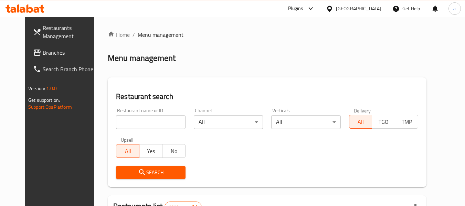
click at [43, 51] on span "Branches" at bounding box center [70, 52] width 54 height 8
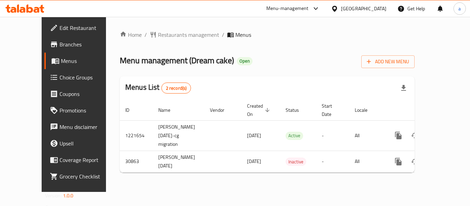
click at [373, 10] on div "[GEOGRAPHIC_DATA]" at bounding box center [363, 9] width 45 height 8
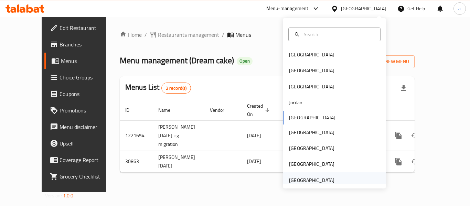
click at [309, 175] on div "United Arab Emirates" at bounding box center [311, 180] width 56 height 16
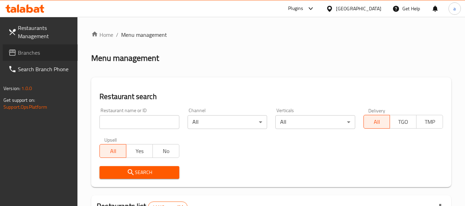
click at [21, 51] on span "Branches" at bounding box center [45, 52] width 54 height 8
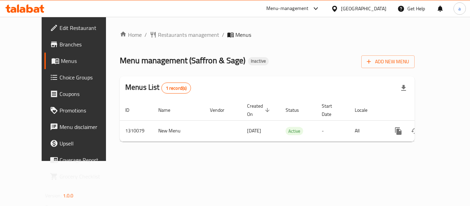
click at [367, 7] on div "United Arab Emirates" at bounding box center [363, 9] width 45 height 8
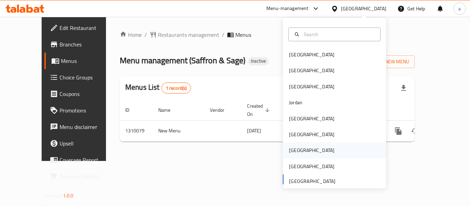
click at [292, 149] on div "[GEOGRAPHIC_DATA]" at bounding box center [311, 151] width 45 height 8
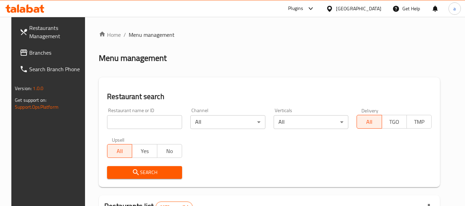
click at [34, 53] on span "Branches" at bounding box center [56, 52] width 54 height 8
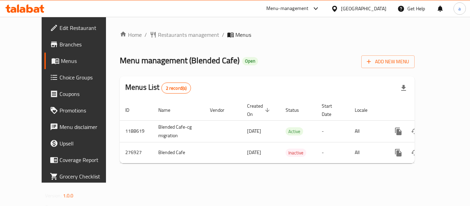
click at [387, 6] on div "[GEOGRAPHIC_DATA]" at bounding box center [358, 8] width 66 height 17
click at [160, 37] on span "Restaurants management" at bounding box center [188, 35] width 61 height 8
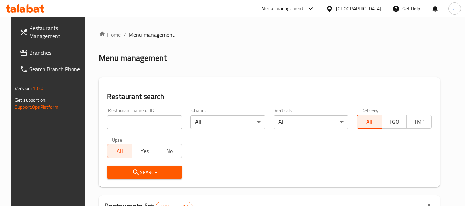
click at [29, 52] on span "Branches" at bounding box center [56, 52] width 54 height 8
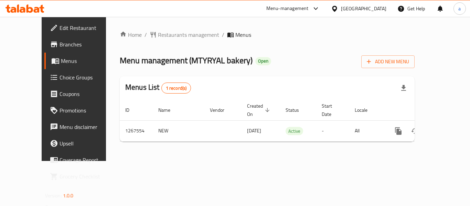
click at [341, 11] on div at bounding box center [336, 9] width 10 height 8
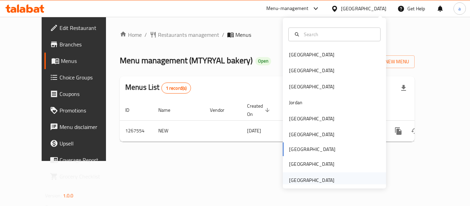
click at [320, 178] on div "[GEOGRAPHIC_DATA]" at bounding box center [311, 180] width 45 height 8
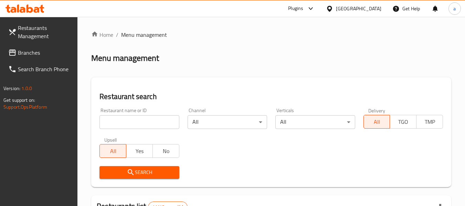
click at [52, 52] on span "Branches" at bounding box center [45, 52] width 54 height 8
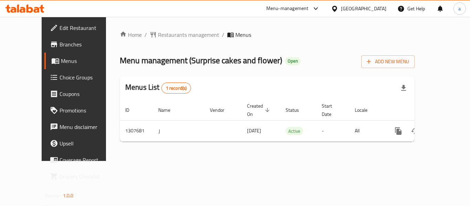
click at [361, 12] on div "[GEOGRAPHIC_DATA]" at bounding box center [363, 9] width 45 height 8
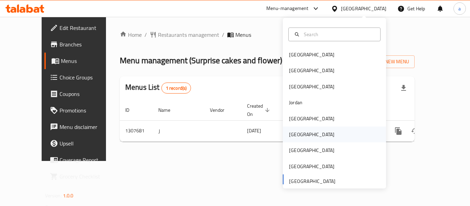
click at [313, 137] on div "[GEOGRAPHIC_DATA]" at bounding box center [334, 135] width 103 height 16
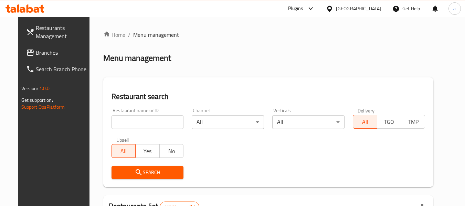
click at [36, 49] on span "Branches" at bounding box center [63, 52] width 54 height 8
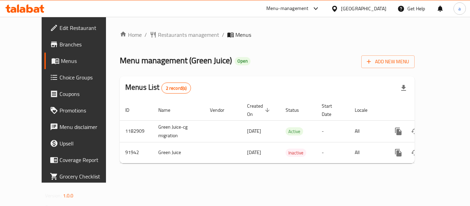
click at [341, 5] on div at bounding box center [336, 9] width 10 height 8
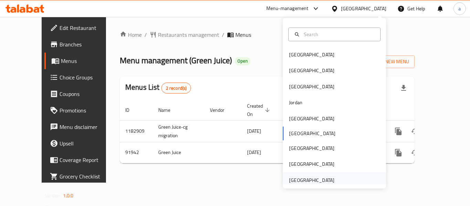
click at [301, 182] on div "[GEOGRAPHIC_DATA]" at bounding box center [311, 180] width 45 height 8
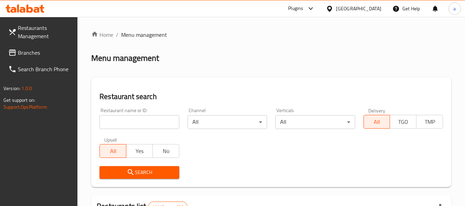
click at [52, 45] on link "Branches" at bounding box center [40, 52] width 75 height 17
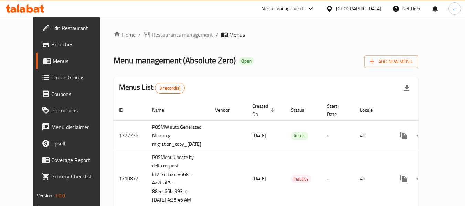
click at [155, 33] on span "Restaurants management" at bounding box center [182, 35] width 61 height 8
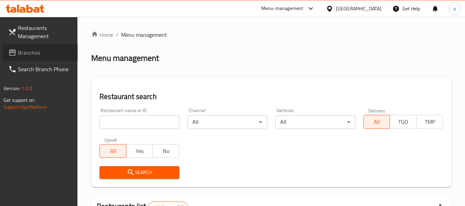
click at [28, 55] on span "Branches" at bounding box center [45, 52] width 54 height 8
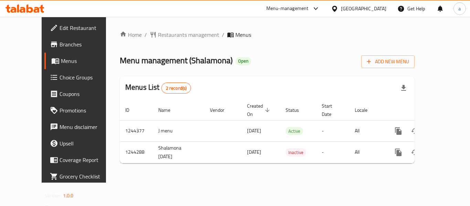
click at [375, 7] on div "[GEOGRAPHIC_DATA]" at bounding box center [363, 9] width 45 height 8
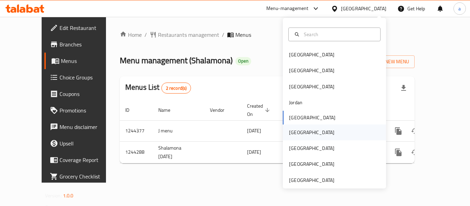
click at [300, 134] on div "[GEOGRAPHIC_DATA]" at bounding box center [311, 133] width 56 height 16
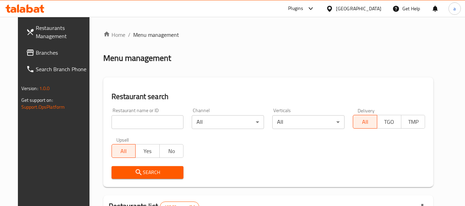
click at [36, 49] on span "Branches" at bounding box center [63, 52] width 54 height 8
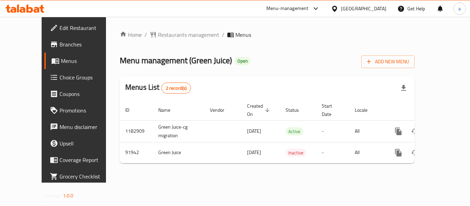
click at [338, 8] on icon at bounding box center [334, 8] width 7 height 7
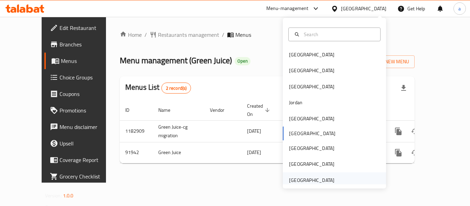
click at [312, 179] on div "[GEOGRAPHIC_DATA]" at bounding box center [311, 180] width 45 height 8
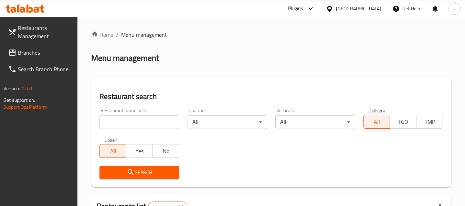
click at [23, 48] on span "Branches" at bounding box center [45, 52] width 54 height 8
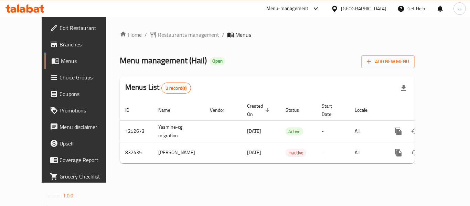
click at [370, 13] on div "[GEOGRAPHIC_DATA]" at bounding box center [358, 8] width 66 height 17
click at [334, 5] on icon at bounding box center [334, 8] width 7 height 7
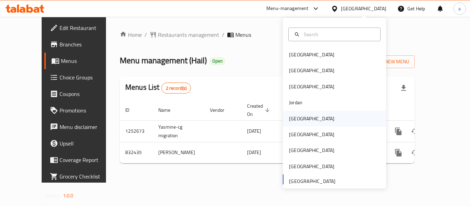
click at [297, 118] on div "[GEOGRAPHIC_DATA]" at bounding box center [311, 119] width 45 height 8
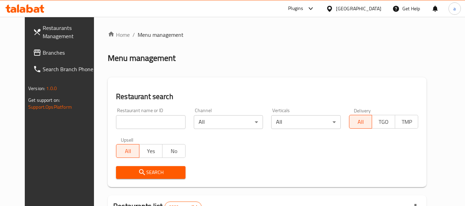
click at [28, 58] on link "Branches" at bounding box center [65, 52] width 75 height 17
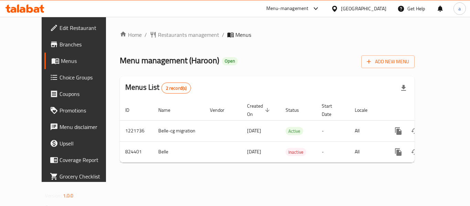
click at [341, 8] on div at bounding box center [336, 9] width 10 height 8
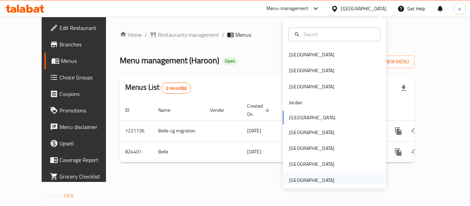
click at [318, 179] on div "[GEOGRAPHIC_DATA]" at bounding box center [311, 180] width 45 height 8
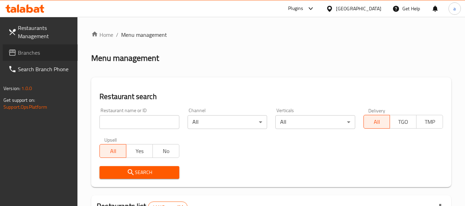
click at [46, 52] on span "Branches" at bounding box center [45, 52] width 54 height 8
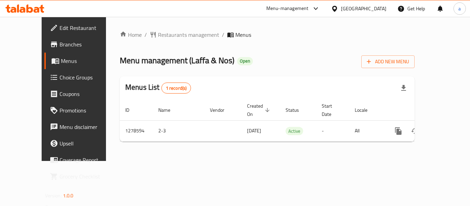
click at [354, 7] on div "[GEOGRAPHIC_DATA]" at bounding box center [363, 9] width 45 height 8
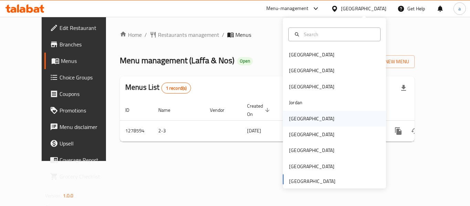
click at [293, 121] on div "[GEOGRAPHIC_DATA]" at bounding box center [311, 119] width 45 height 8
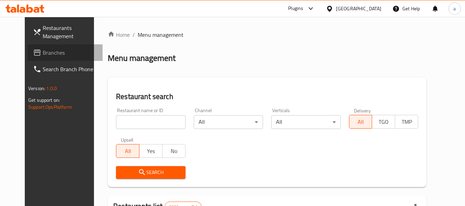
click at [31, 47] on link "Branches" at bounding box center [65, 52] width 75 height 17
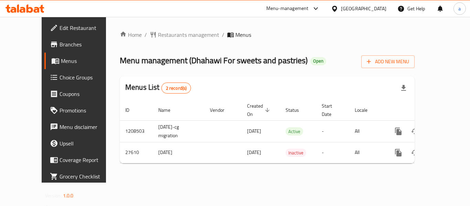
click at [380, 7] on div "[GEOGRAPHIC_DATA]" at bounding box center [363, 9] width 45 height 8
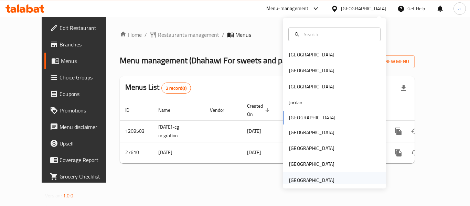
click at [315, 182] on div "[GEOGRAPHIC_DATA]" at bounding box center [311, 180] width 45 height 8
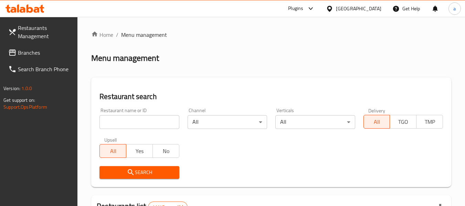
click at [33, 56] on span "Branches" at bounding box center [45, 52] width 54 height 8
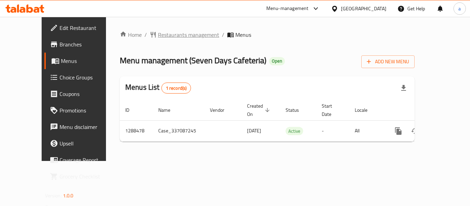
click at [161, 37] on span "Restaurants management" at bounding box center [188, 35] width 61 height 8
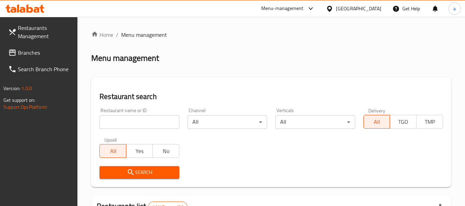
click at [42, 59] on link "Branches" at bounding box center [40, 52] width 75 height 17
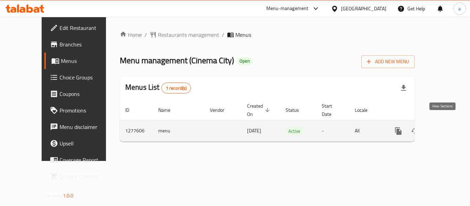
click at [445, 127] on icon "enhanced table" at bounding box center [448, 131] width 8 height 8
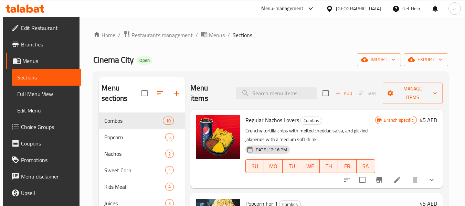
click at [47, 128] on span "Choice Groups" at bounding box center [48, 127] width 54 height 8
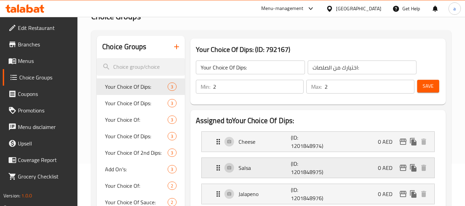
scroll to position [69, 0]
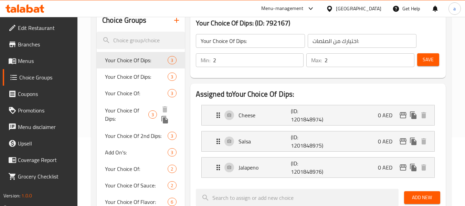
click at [123, 111] on span "Your Choice Of Dips:" at bounding box center [126, 114] width 43 height 17
type input "إختيارك من الصلصة:"
type input "3"
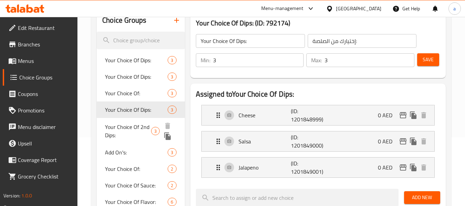
click at [115, 124] on span "Your Choice Of 2nd Dips:" at bounding box center [128, 131] width 46 height 17
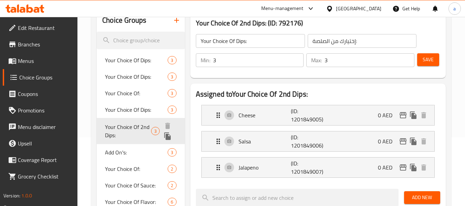
type input "Your Choice Of 2nd Dips:"
type input "اختيارك من صوص ثاني:"
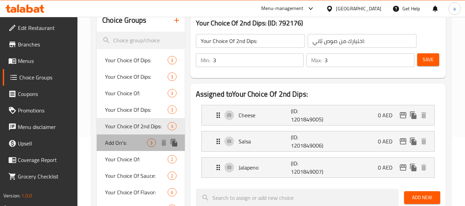
click at [131, 147] on div "Add On's: 3" at bounding box center [141, 142] width 88 height 17
type input "Add On's:"
type input "الإضافات:"
type input "0"
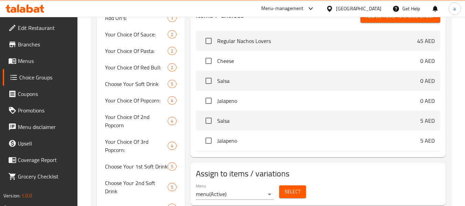
scroll to position [274, 0]
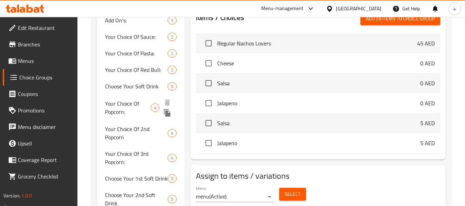
click at [142, 100] on span "Your Choice Of Popcorn:" at bounding box center [128, 107] width 46 height 17
type input "Your Choice Of Popcorn:"
type input "إختيارك من نكهة الفشار:"
type input "1"
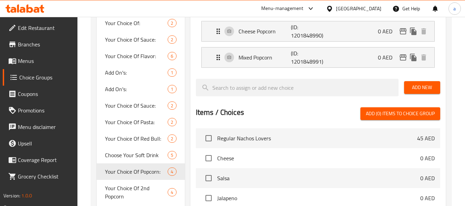
scroll to position [103, 0]
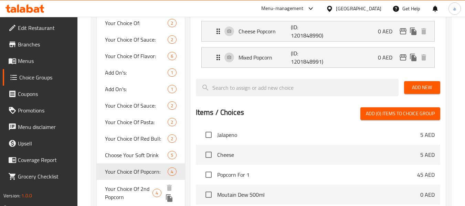
click at [142, 187] on span "Your Choice Of 2nd Popcorn" at bounding box center [128, 193] width 47 height 17
type input "Your Choice Of 2nd Popcorn"
type input "إختيارك من الفشار 2"
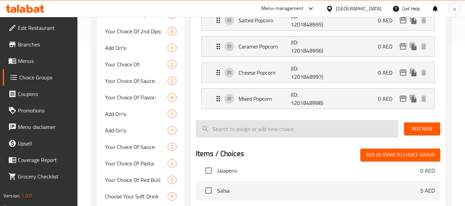
scroll to position [67, 0]
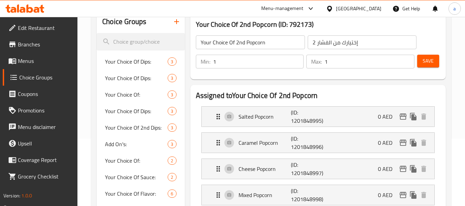
click at [37, 46] on span "Branches" at bounding box center [45, 44] width 54 height 8
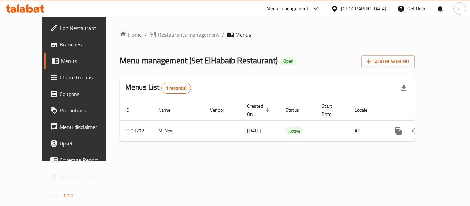
click at [357, 8] on div "[GEOGRAPHIC_DATA]" at bounding box center [363, 9] width 45 height 8
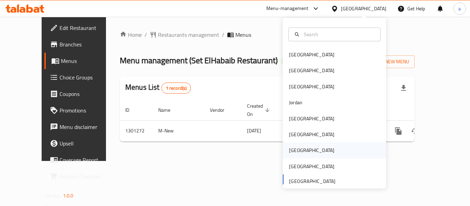
click at [290, 152] on div "[GEOGRAPHIC_DATA]" at bounding box center [311, 151] width 45 height 8
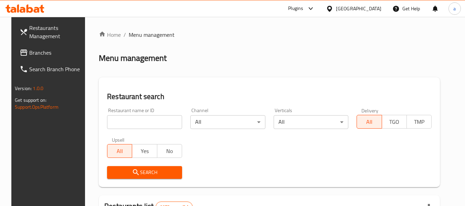
click at [31, 53] on span "Branches" at bounding box center [56, 52] width 54 height 8
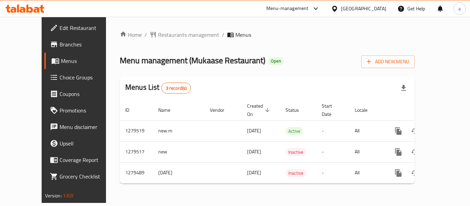
click at [341, 11] on div at bounding box center [336, 9] width 10 height 8
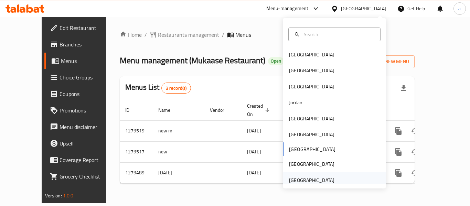
click at [317, 179] on div "[GEOGRAPHIC_DATA]" at bounding box center [311, 180] width 45 height 8
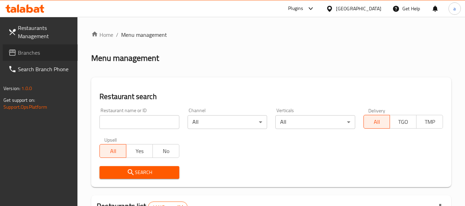
click at [39, 54] on span "Branches" at bounding box center [45, 52] width 54 height 8
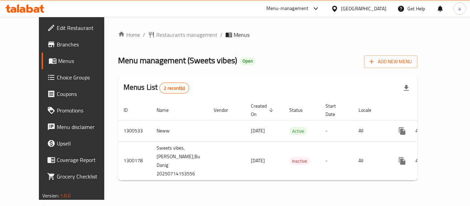
click at [359, 10] on div "United Arab Emirates" at bounding box center [363, 9] width 45 height 8
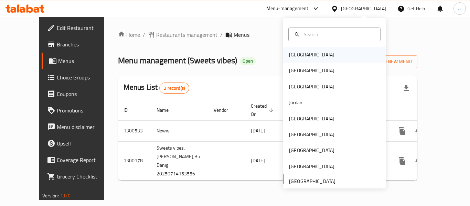
click at [291, 54] on div "[GEOGRAPHIC_DATA]" at bounding box center [311, 55] width 45 height 8
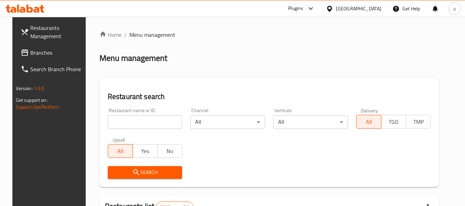
click at [54, 44] on link "Restaurants Management" at bounding box center [52, 32] width 75 height 25
